Goal: Information Seeking & Learning: Find specific page/section

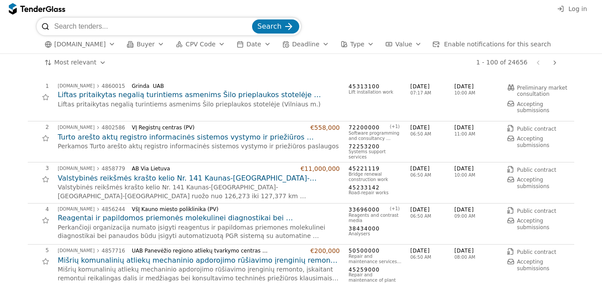
click at [132, 19] on input "search" at bounding box center [152, 27] width 196 height 18
click at [186, 25] on input "search" at bounding box center [152, 27] width 196 height 18
type input "klaipedoje"
click at [252, 19] on button "Search" at bounding box center [275, 26] width 47 height 14
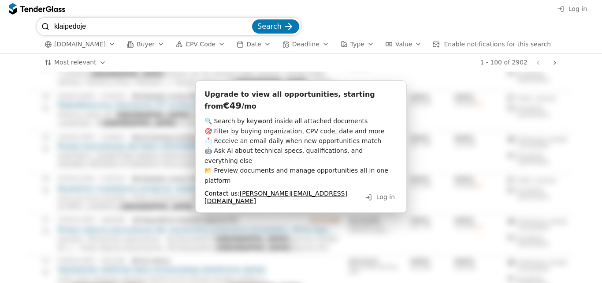
scroll to position [1097, 0]
click at [101, 27] on input "klaipedoje" at bounding box center [152, 27] width 196 height 18
type input "klaipeda"
click at [252, 19] on button "Search" at bounding box center [275, 26] width 47 height 14
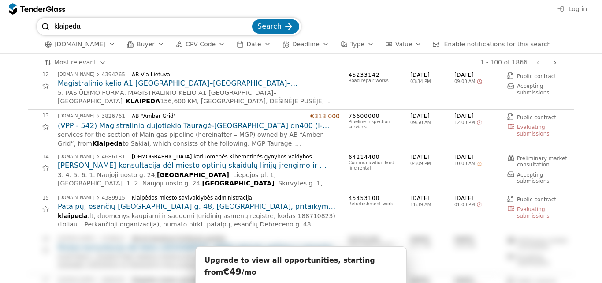
scroll to position [469, 0]
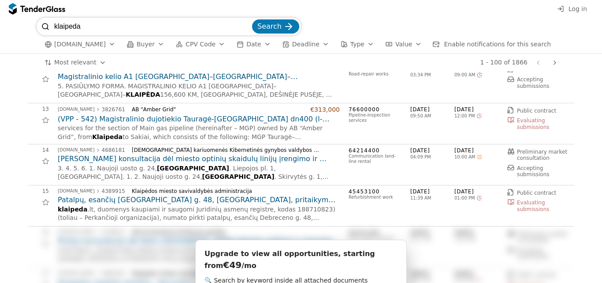
click at [291, 200] on h2 "Patalpų, esančių [GEOGRAPHIC_DATA] g. 48, [GEOGRAPHIC_DATA], pritaikymo BĮ [GEO…" at bounding box center [199, 200] width 282 height 10
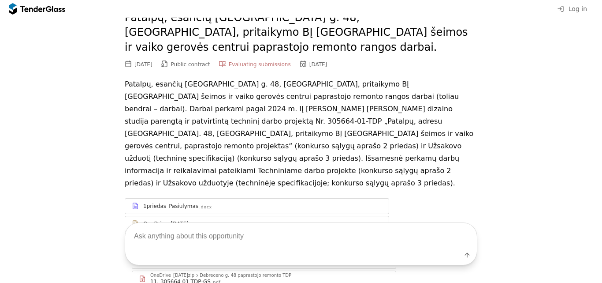
scroll to position [44, 0]
